Goal: Information Seeking & Learning: Check status

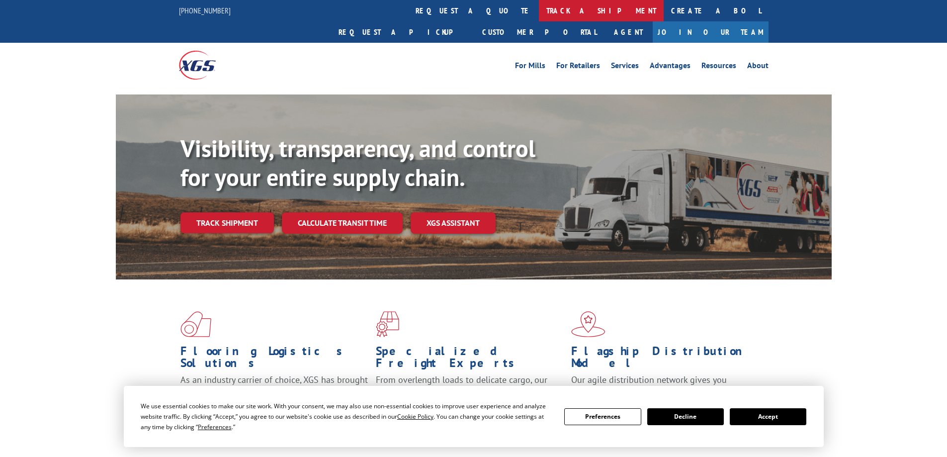
click at [539, 7] on link "track a shipment" at bounding box center [601, 10] width 125 height 21
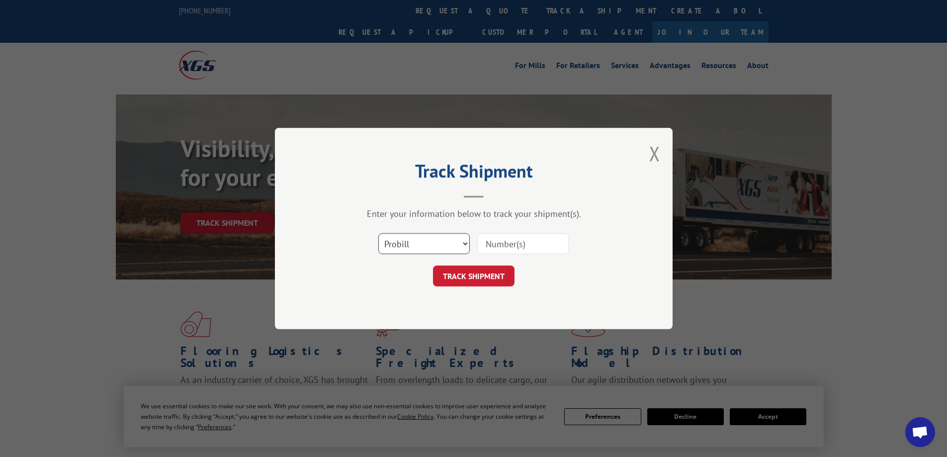
click at [397, 244] on select "Select category... Probill BOL PO" at bounding box center [423, 243] width 91 height 21
select select "bol"
click at [378, 233] on select "Select category... Probill BOL PO" at bounding box center [423, 243] width 91 height 21
click at [520, 244] on input at bounding box center [522, 243] width 91 height 21
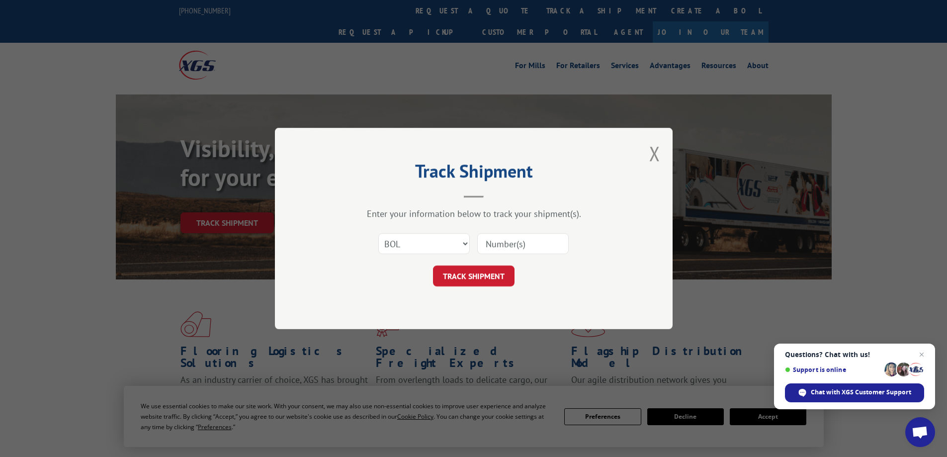
paste input "5549084"
type input "5549084"
click at [433, 266] on button "TRACK SHIPMENT" at bounding box center [474, 276] width 82 height 21
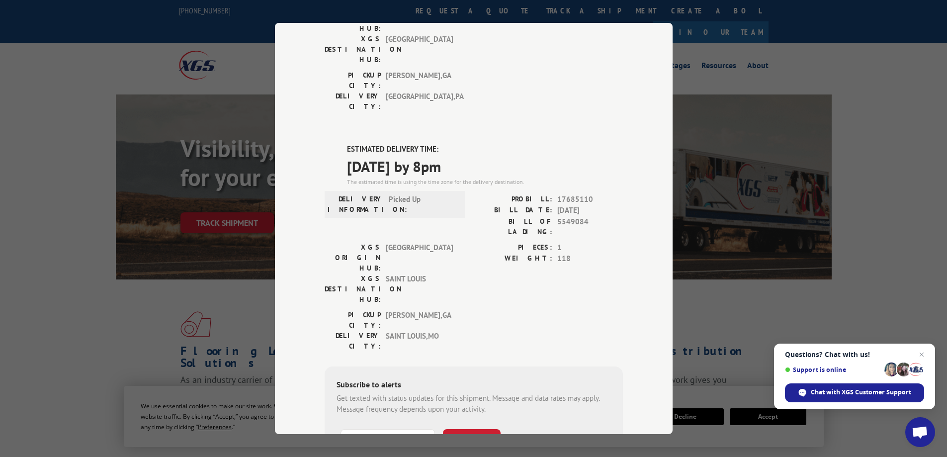
scroll to position [199, 0]
